Goal: Task Accomplishment & Management: Use online tool/utility

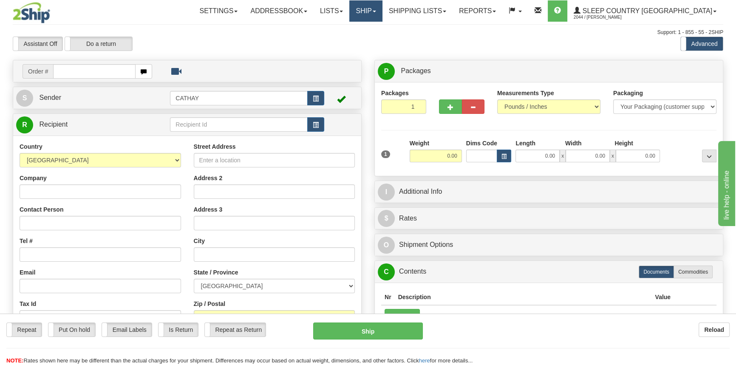
click at [382, 16] on link "Ship" at bounding box center [366, 10] width 33 height 21
click at [374, 42] on span "OnHold / Order Queue" at bounding box center [344, 40] width 60 height 7
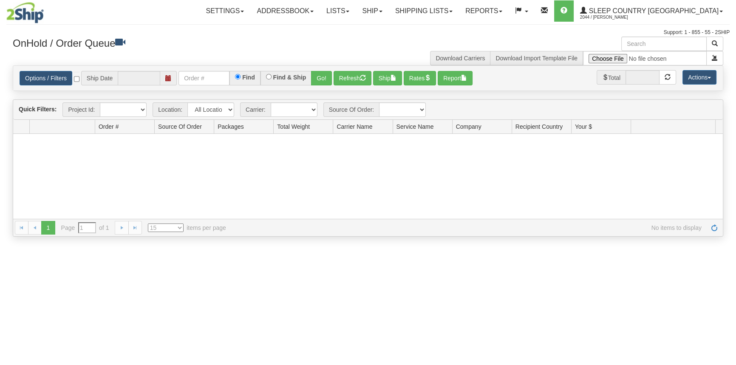
type input "[DATE]"
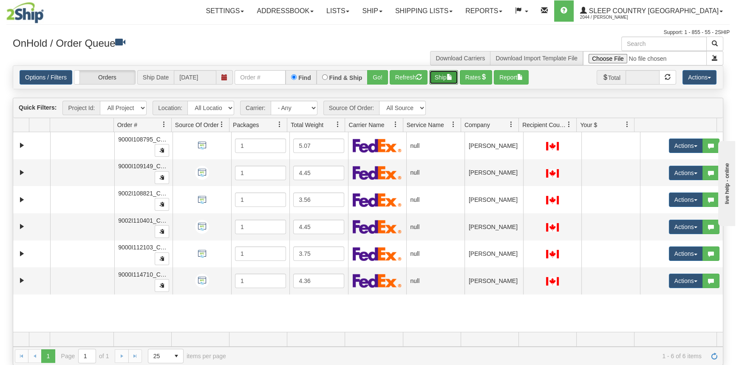
click at [451, 74] on span "button" at bounding box center [450, 77] width 6 height 6
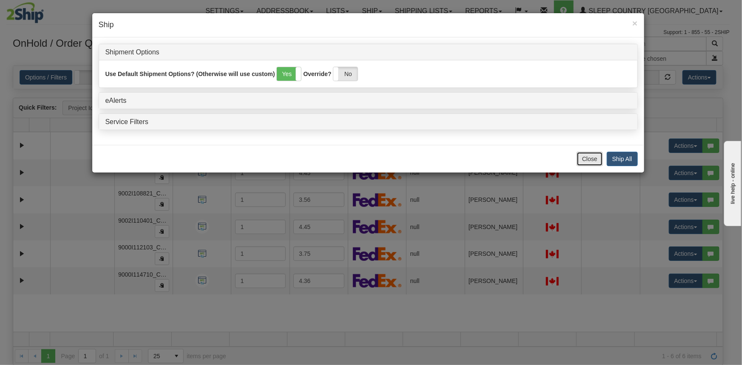
click at [591, 163] on button "Close" at bounding box center [590, 159] width 26 height 14
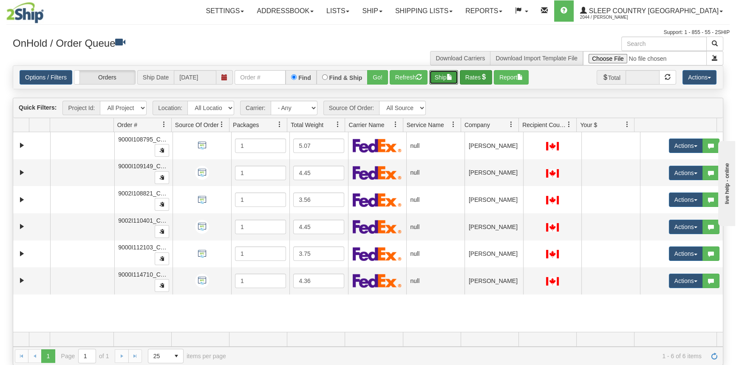
drag, startPoint x: 458, startPoint y: 80, endPoint x: 486, endPoint y: 79, distance: 27.2
click at [486, 79] on div "Options / Filters Group Shipments Orders Ship Date [DATE] Find Find & Ship Go! …" at bounding box center [368, 77] width 697 height 14
click at [486, 79] on span "button" at bounding box center [484, 77] width 6 height 6
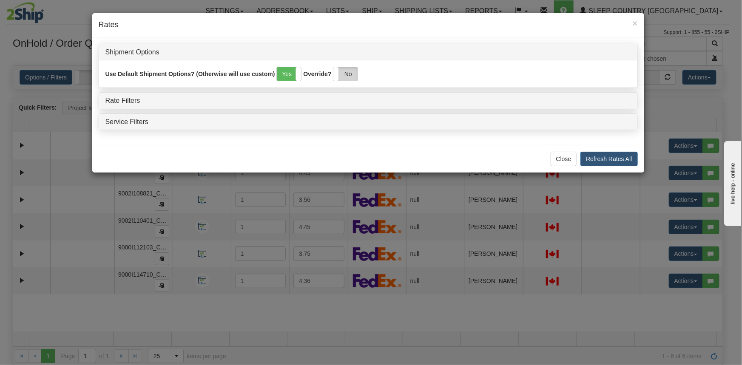
drag, startPoint x: 343, startPoint y: 77, endPoint x: 253, endPoint y: 108, distance: 94.8
click at [343, 77] on label "No" at bounding box center [345, 74] width 24 height 14
click at [122, 97] on link "Rate Filters" at bounding box center [122, 100] width 35 height 7
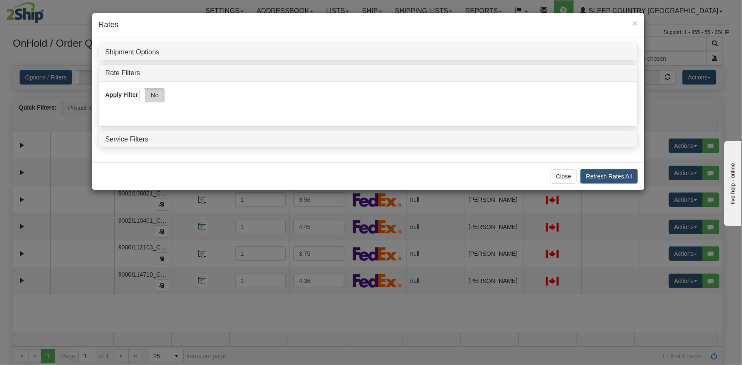
click at [156, 94] on label "No" at bounding box center [152, 95] width 24 height 14
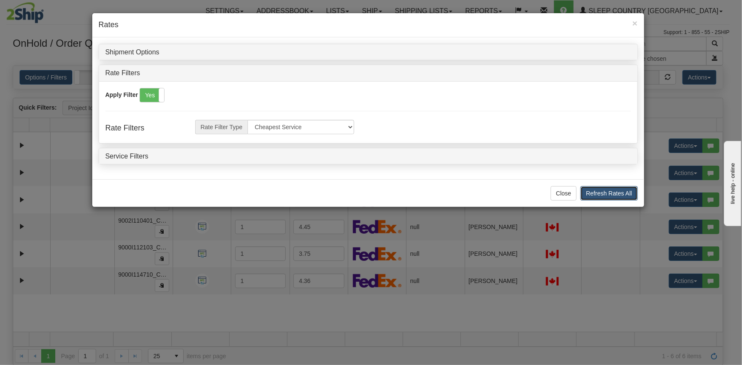
click at [633, 194] on button "Refresh Rates All" at bounding box center [608, 193] width 57 height 14
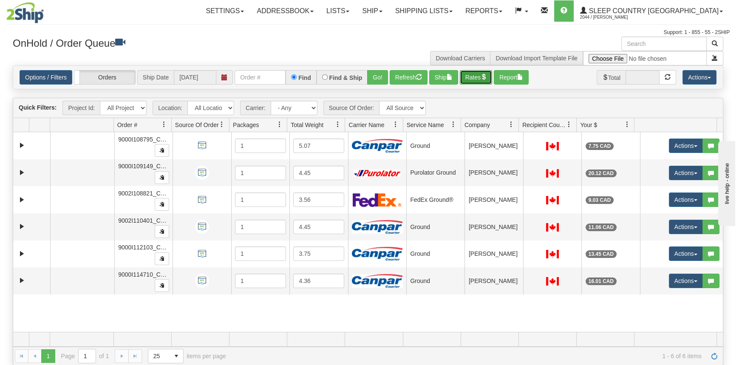
click at [471, 77] on button "Rates" at bounding box center [476, 77] width 33 height 14
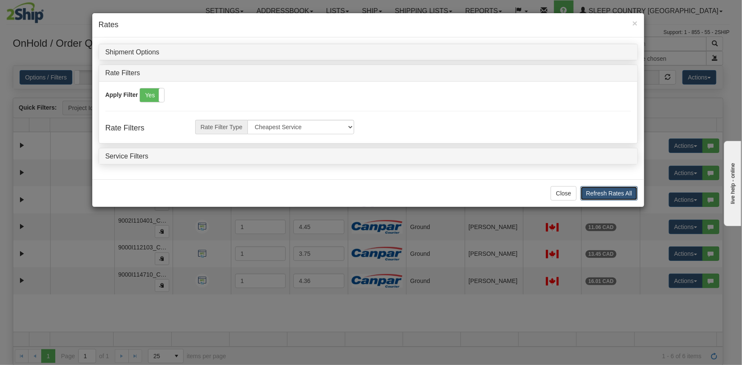
click at [612, 192] on button "Refresh Rates All" at bounding box center [608, 193] width 57 height 14
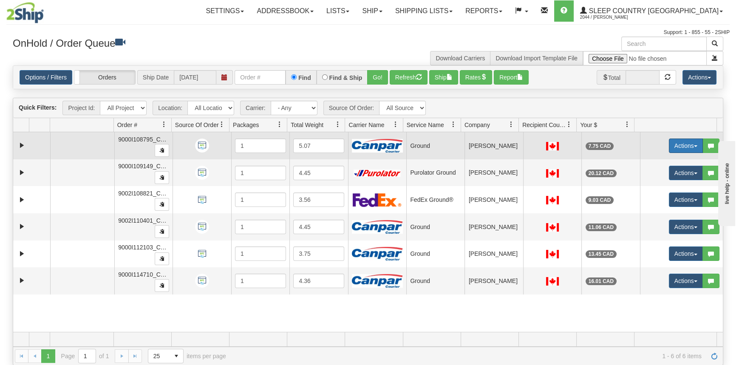
click at [682, 149] on button "Actions" at bounding box center [686, 146] width 34 height 14
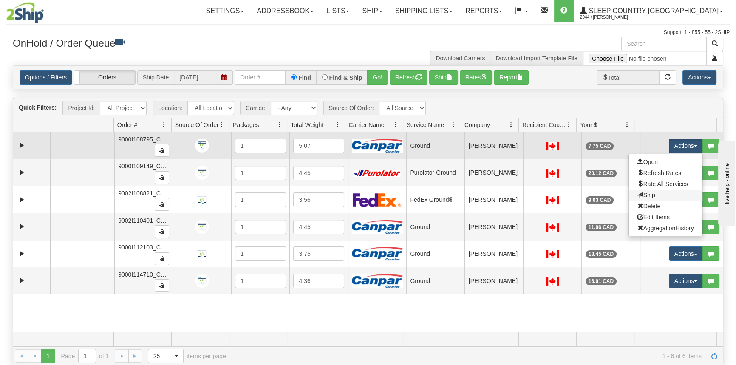
click at [660, 196] on link "Ship" at bounding box center [666, 195] width 74 height 11
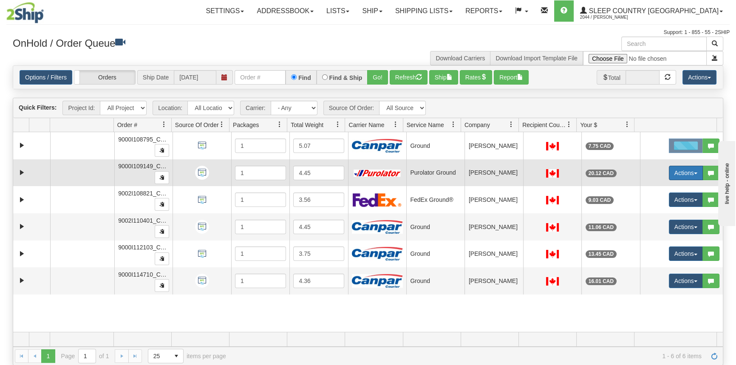
click at [672, 171] on button "Actions" at bounding box center [686, 173] width 34 height 14
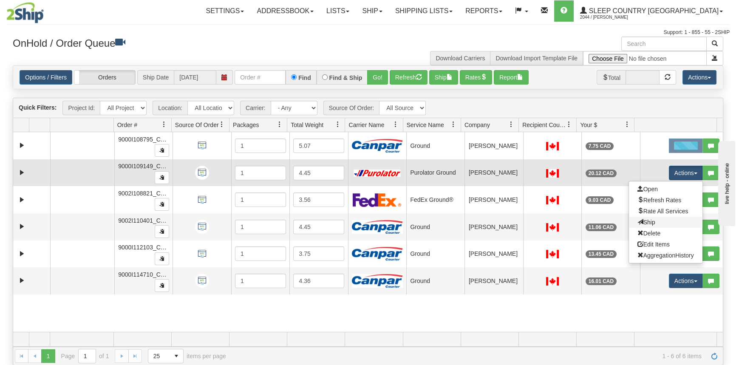
click at [655, 218] on link "Ship" at bounding box center [666, 222] width 74 height 11
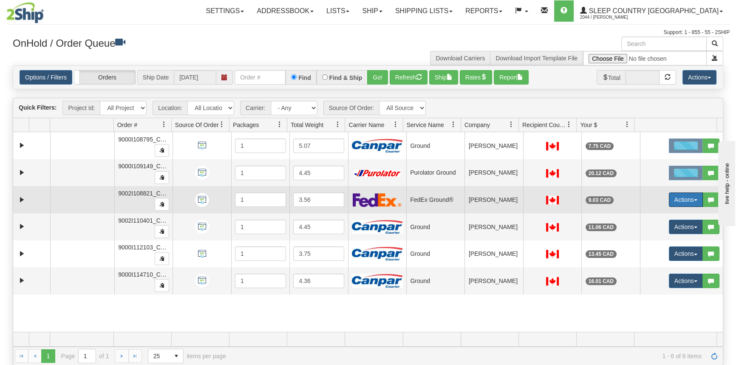
drag, startPoint x: 673, startPoint y: 198, endPoint x: 673, endPoint y: 217, distance: 18.7
click at [674, 198] on button "Actions" at bounding box center [686, 200] width 34 height 14
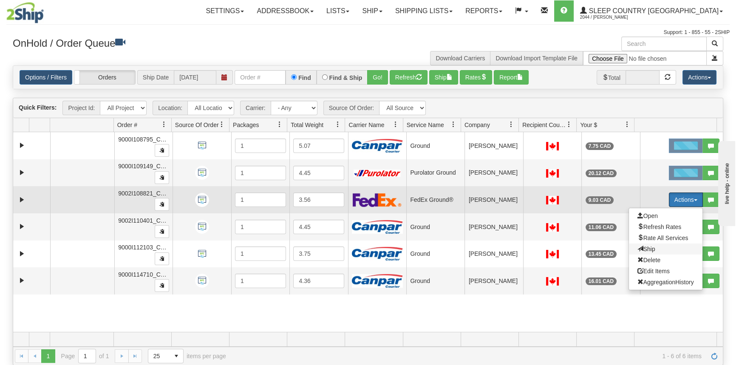
click at [649, 247] on span "Ship" at bounding box center [647, 249] width 18 height 7
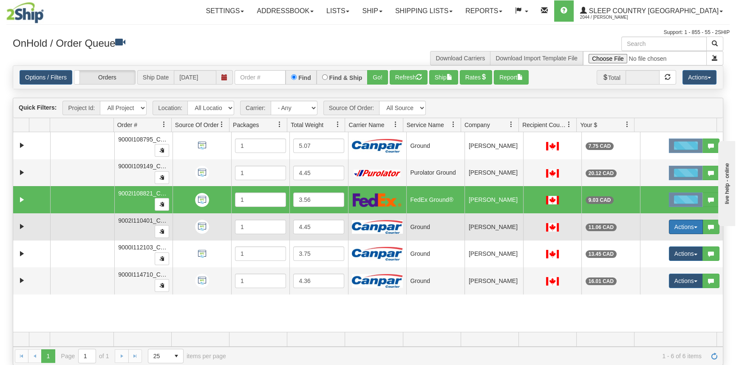
click at [674, 224] on button "Actions" at bounding box center [686, 227] width 34 height 14
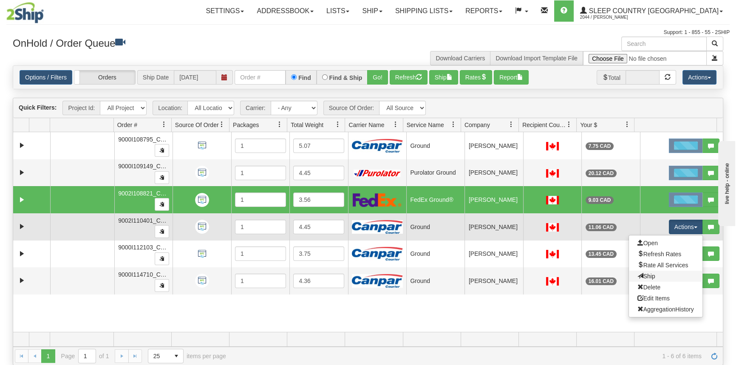
click at [651, 276] on link "Ship" at bounding box center [666, 276] width 74 height 11
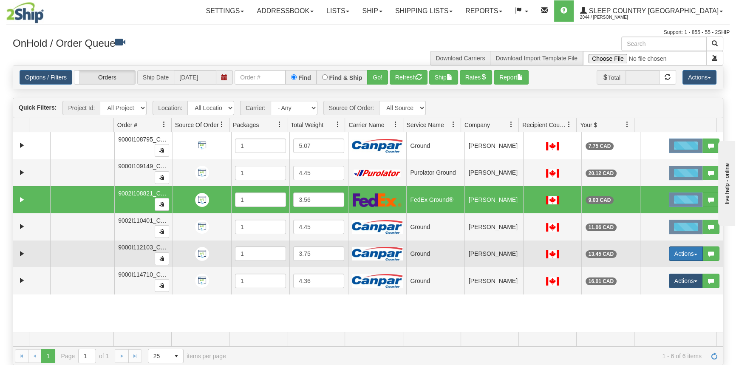
click at [686, 256] on button "Actions" at bounding box center [686, 254] width 34 height 14
click at [650, 301] on span "Ship" at bounding box center [647, 303] width 18 height 7
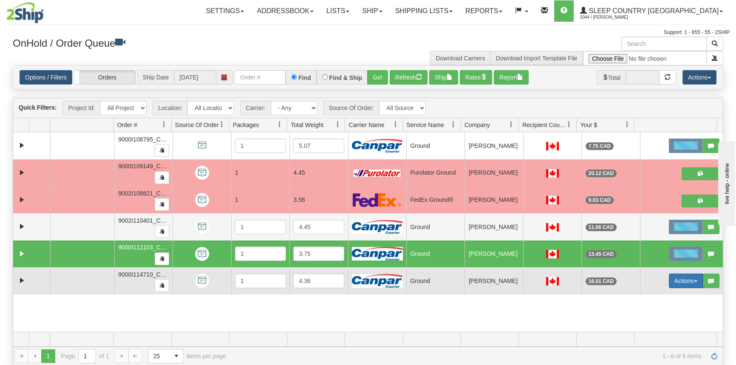
click at [676, 278] on button "Actions" at bounding box center [686, 281] width 34 height 14
click at [646, 328] on span "Ship" at bounding box center [647, 330] width 18 height 7
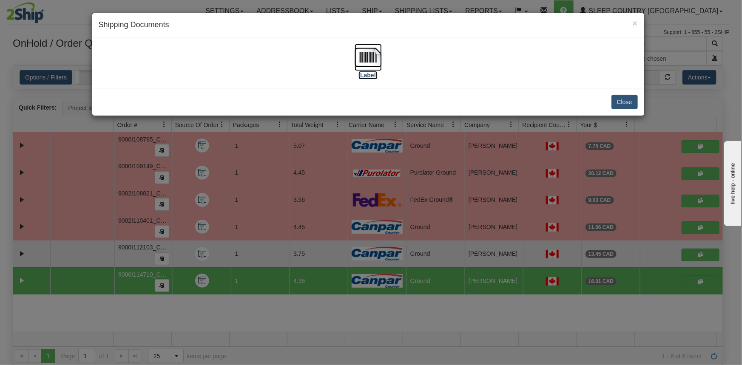
click at [368, 75] on label "[Label]" at bounding box center [368, 75] width 20 height 9
click at [615, 101] on button "Close" at bounding box center [624, 102] width 26 height 14
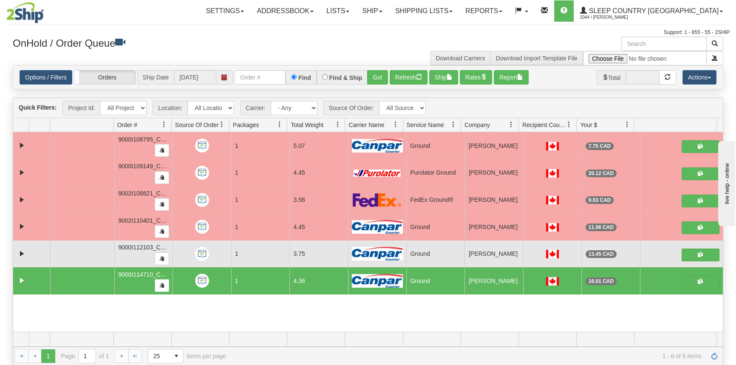
click at [338, 312] on div "31645846 CATH 91188601 91189630 9000I108795_CATH 1 5.07 Ground Shipping departm…" at bounding box center [368, 232] width 710 height 200
